Goal: Book appointment/travel/reservation

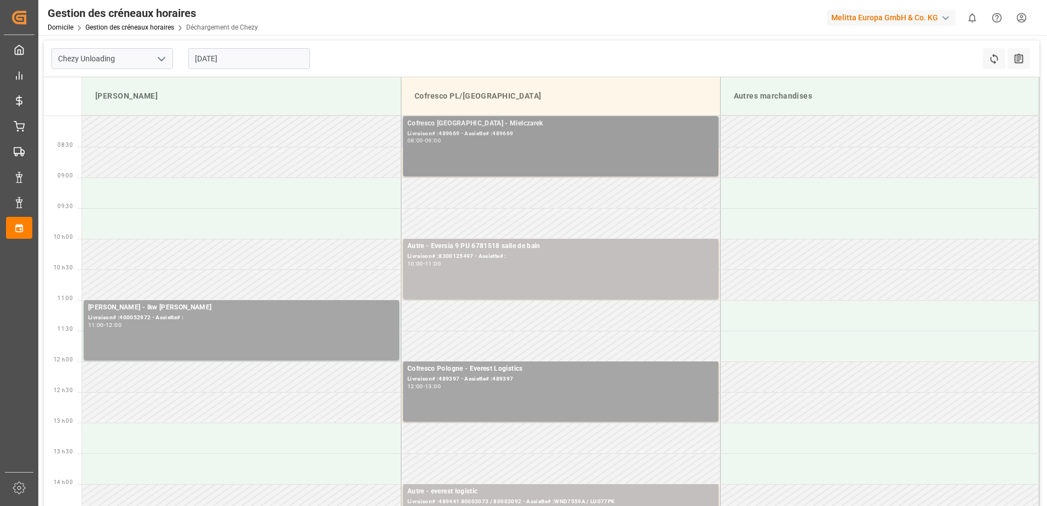
click at [601, 138] on div "08:00 - 09:00" at bounding box center [560, 141] width 307 height 6
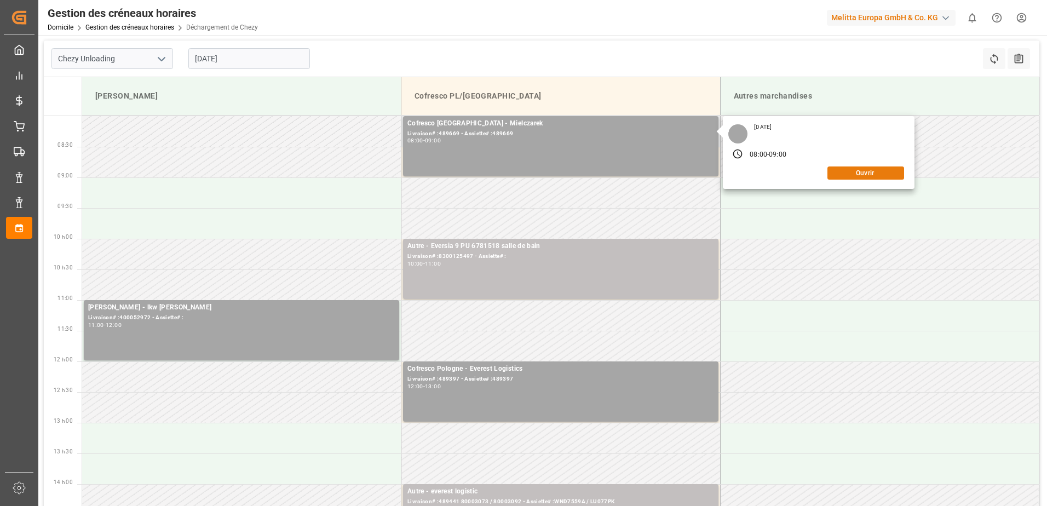
click at [866, 175] on button "Ouvrir" at bounding box center [866, 173] width 77 height 13
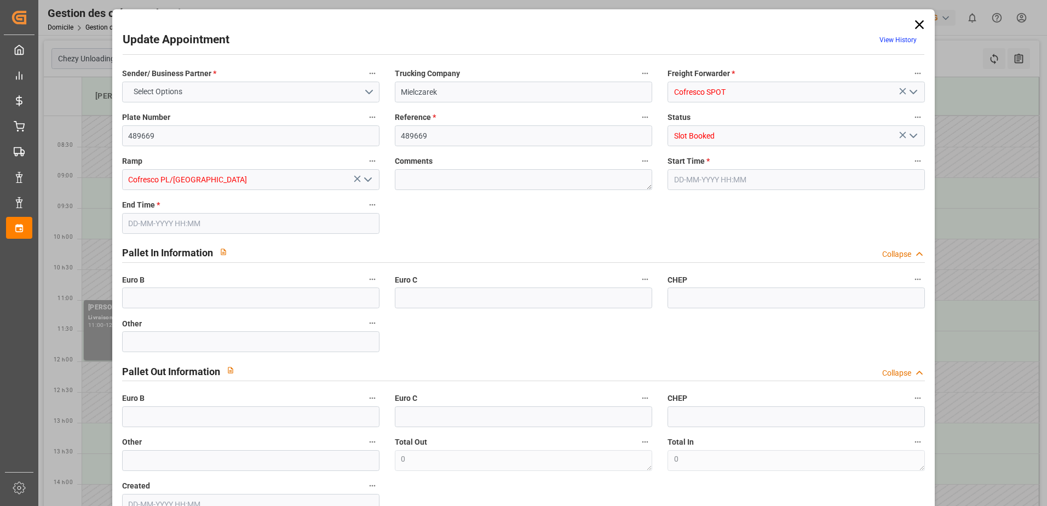
type input "0"
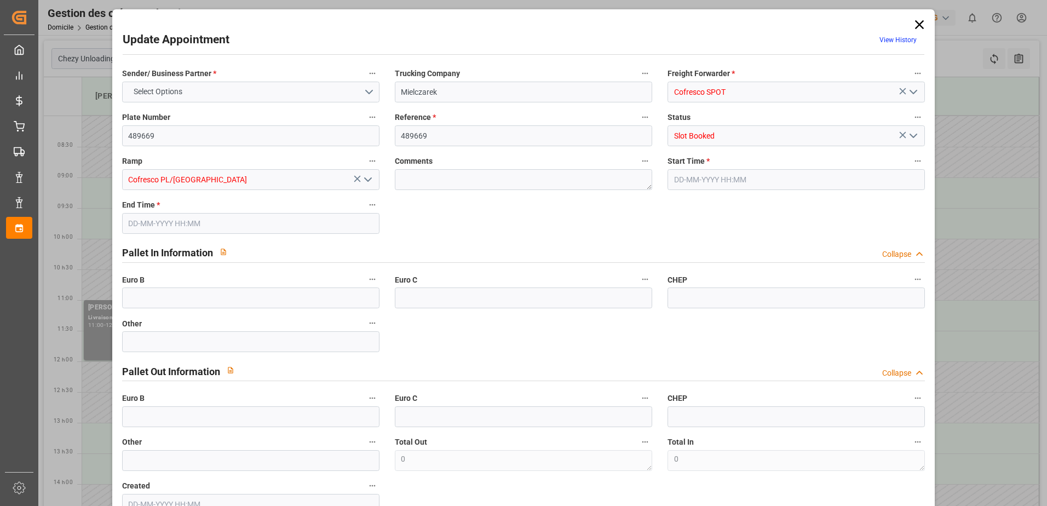
type input "0"
type input "[DATE] 08:00"
type input "[DATE] 09:00"
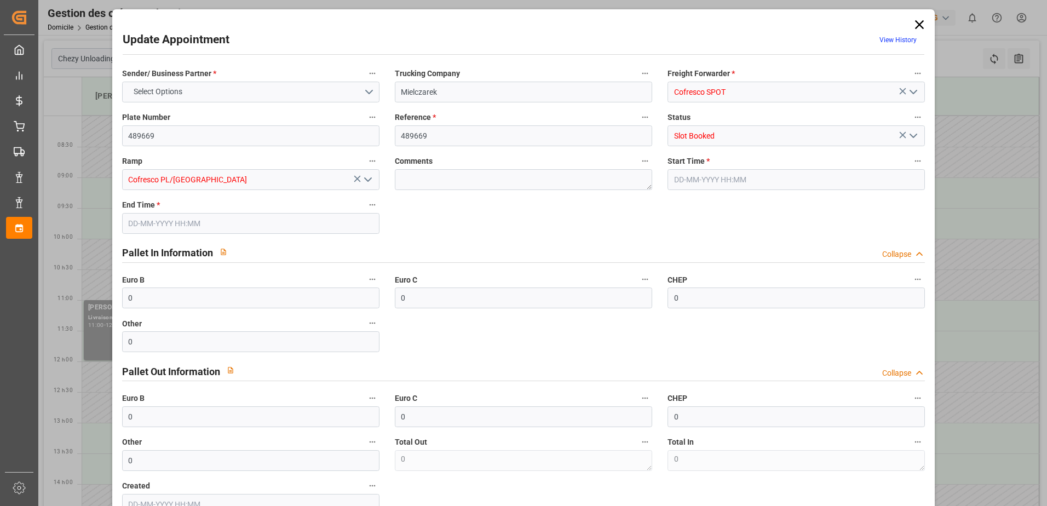
type input "[DATE] 13:02"
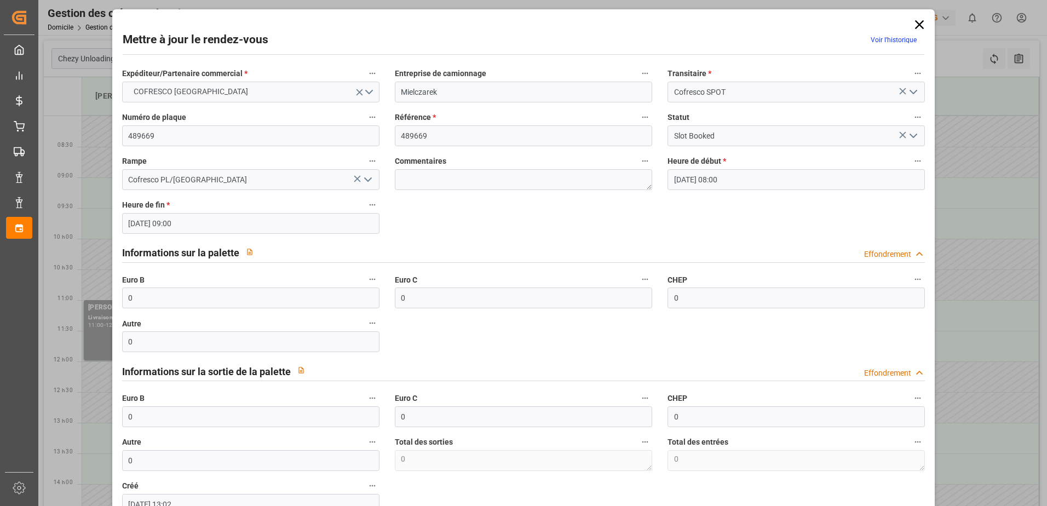
click at [912, 135] on icon "Ouvrir le menu" at bounding box center [913, 135] width 13 height 13
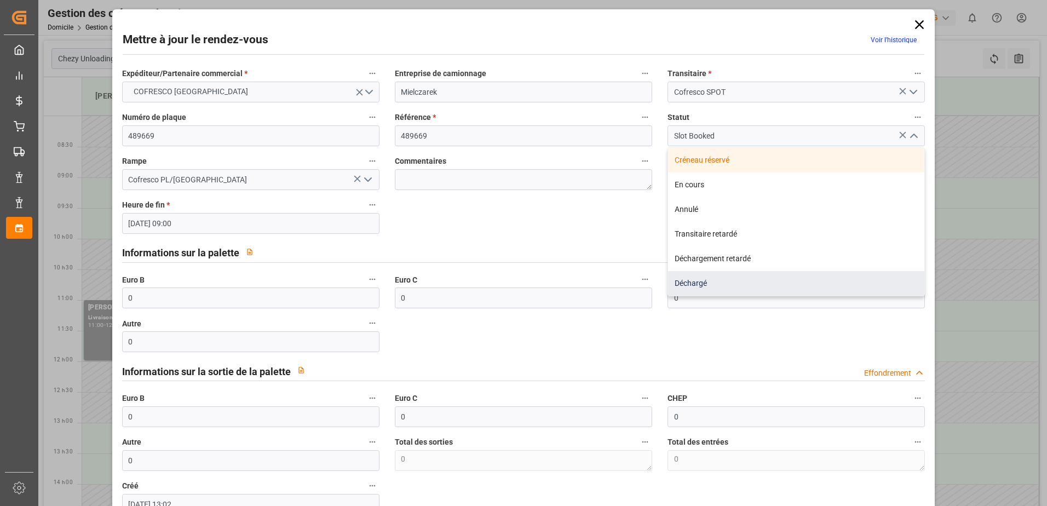
click at [832, 283] on div "Déchargé" at bounding box center [796, 283] width 256 height 25
type input "Unloaded"
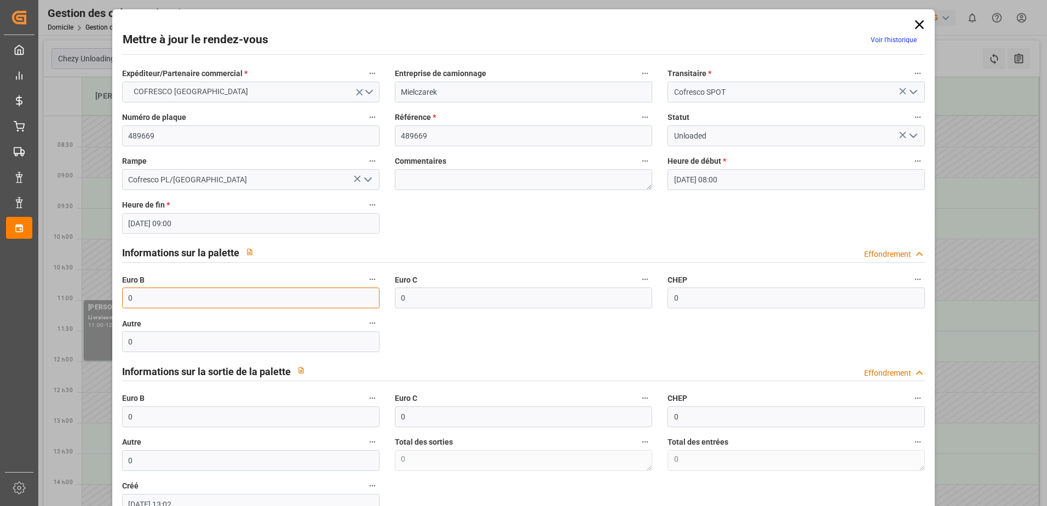
click at [154, 294] on input "0" at bounding box center [250, 298] width 257 height 21
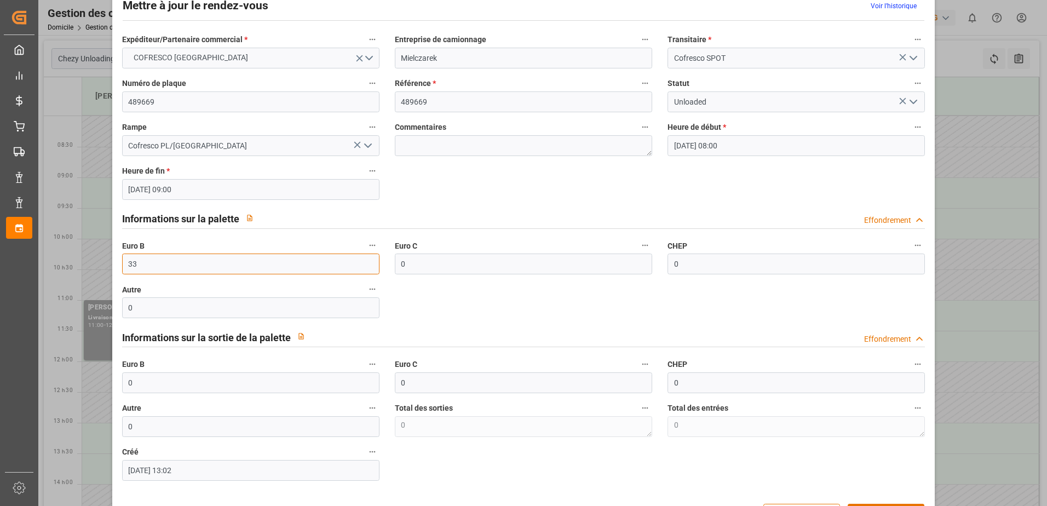
scroll to position [72, 0]
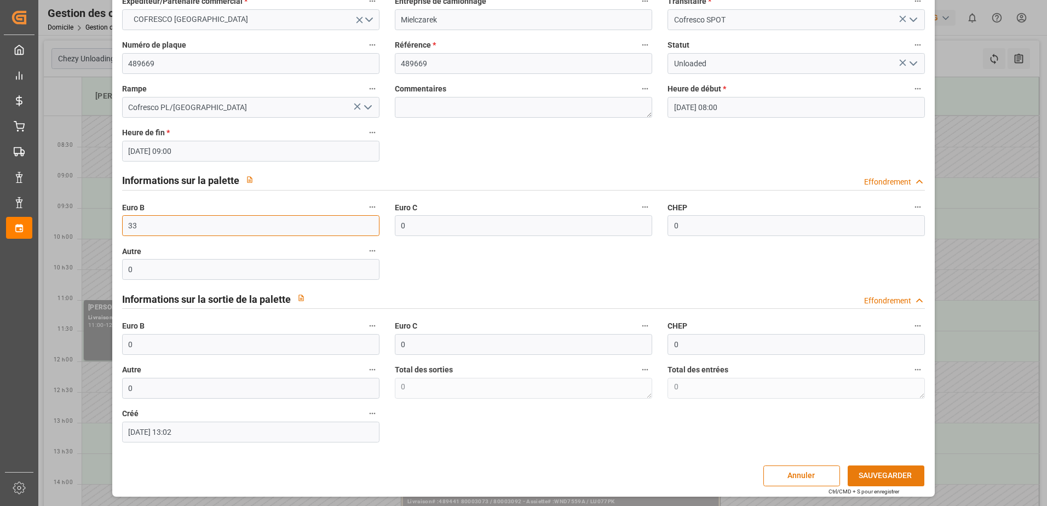
type input "33"
click at [881, 472] on button "SAUVEGARDER" at bounding box center [886, 476] width 77 height 21
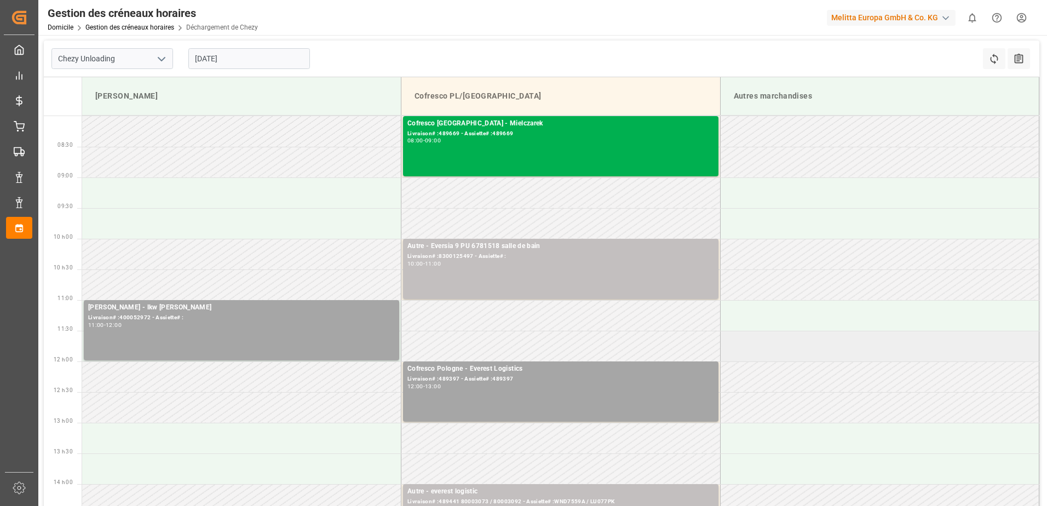
click at [853, 340] on td at bounding box center [879, 346] width 319 height 31
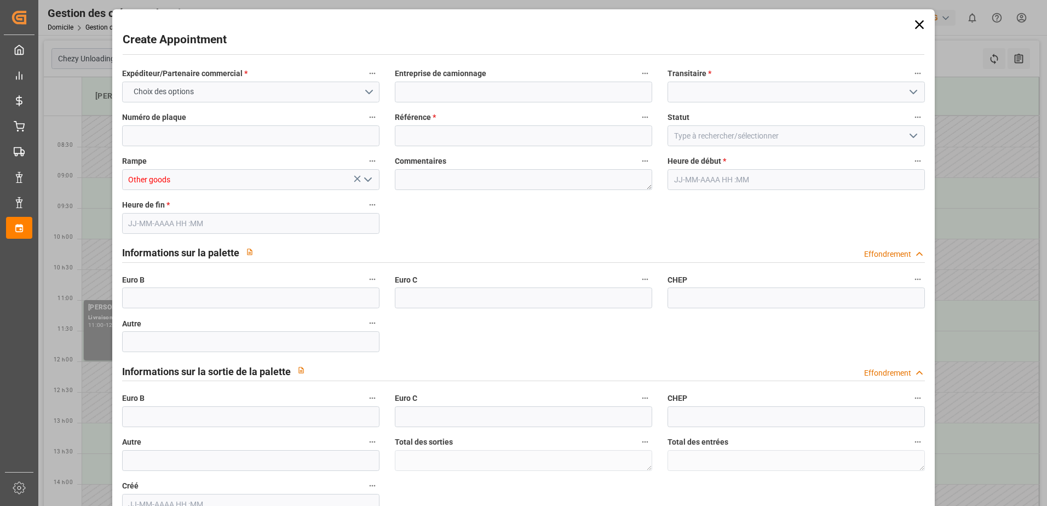
type input "0"
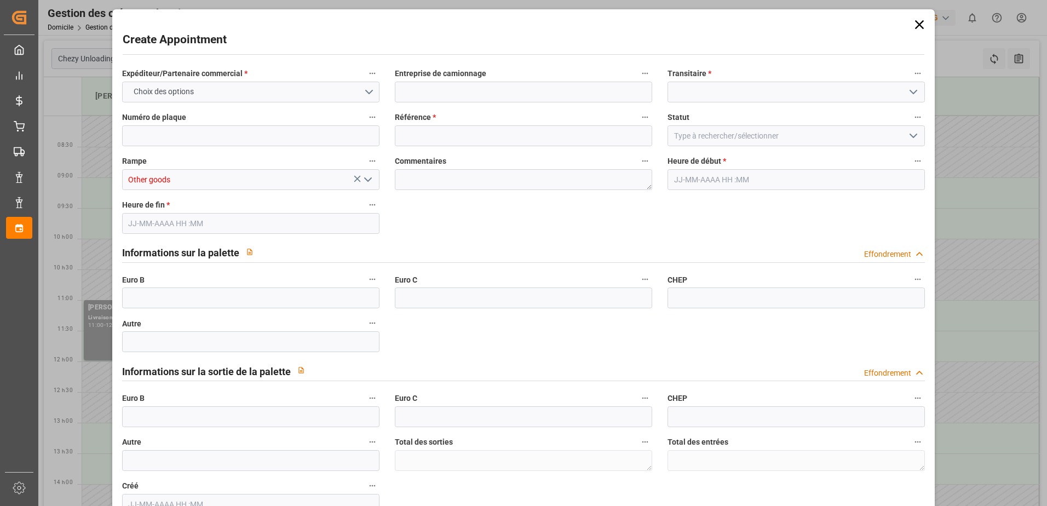
type input "0"
type input "[DATE] 11:30"
type input "[DATE] 12:30"
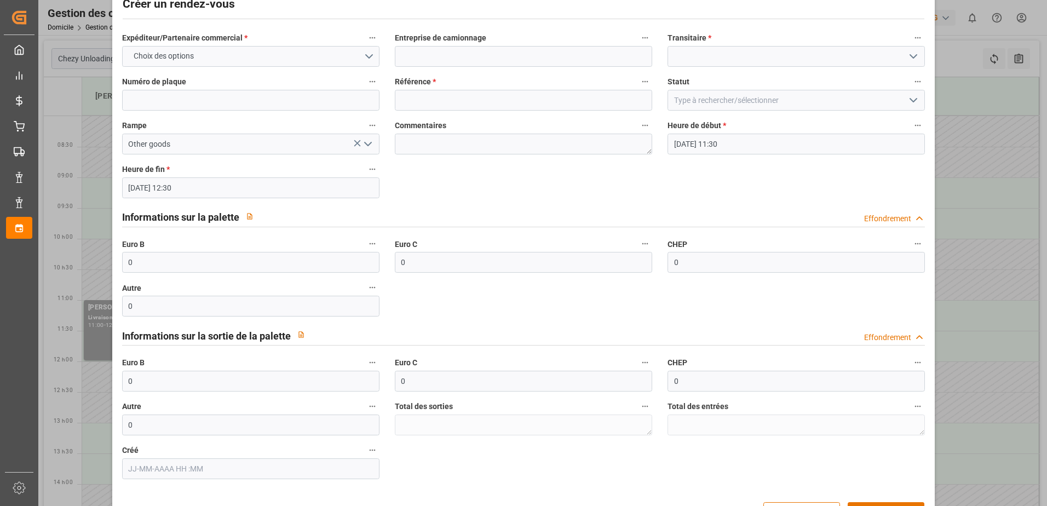
scroll to position [55, 0]
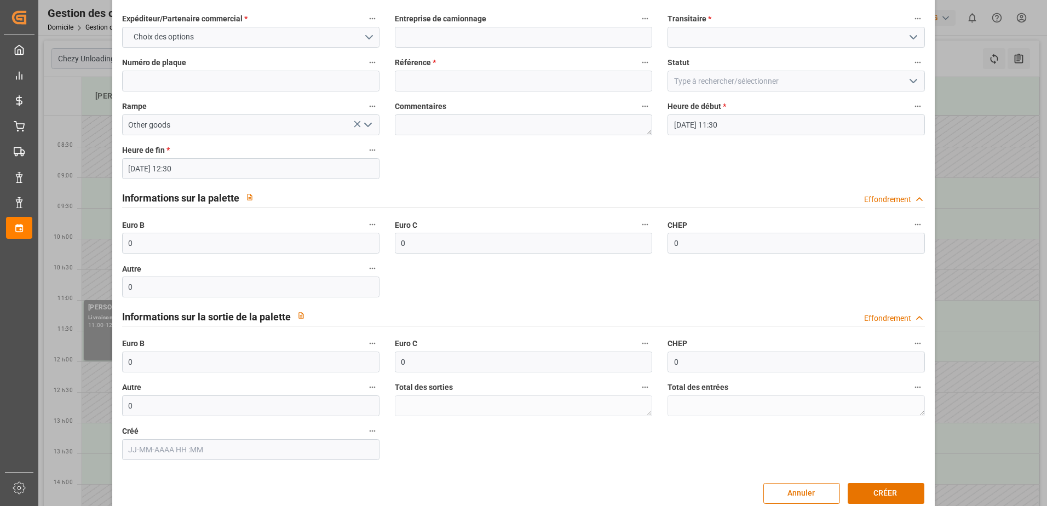
click at [504, 457] on div "Expéditeur/Partenaire commercial * Choix des options Entreprise de camionnage T…" at bounding box center [523, 236] width 819 height 456
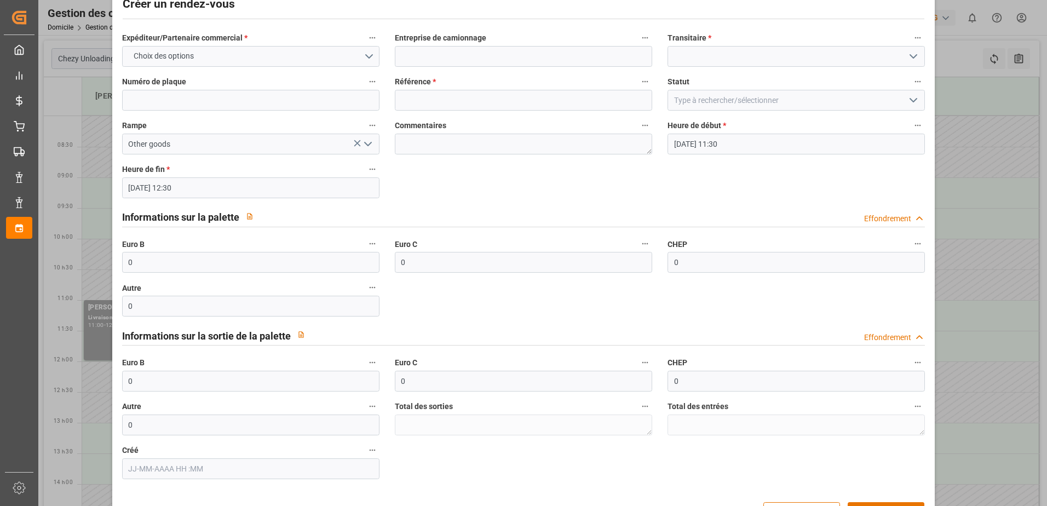
scroll to position [0, 0]
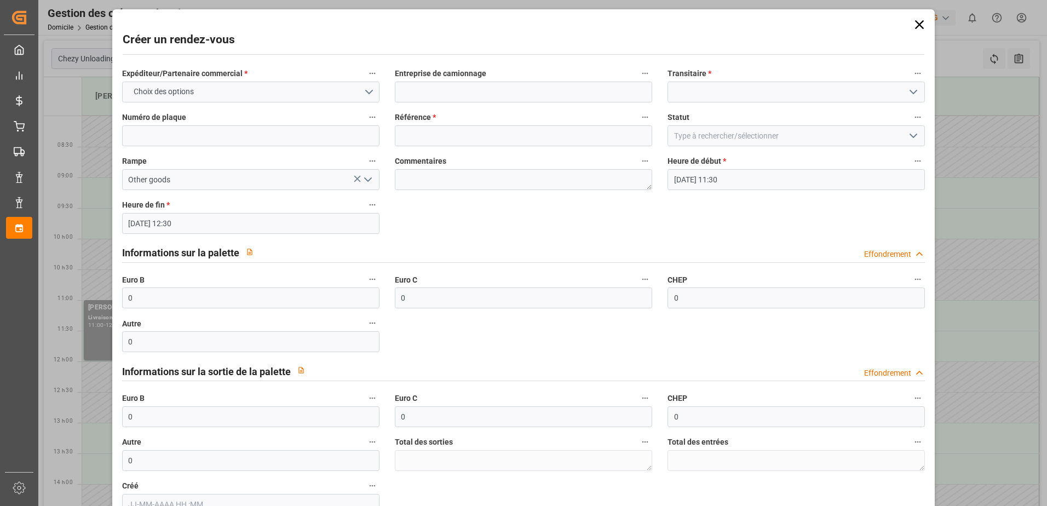
click at [1021, 387] on div "Créer un rendez-vous Expéditeur/Partenaire commercial * Choix des options Entre…" at bounding box center [523, 253] width 1047 height 506
